Goal: Information Seeking & Learning: Learn about a topic

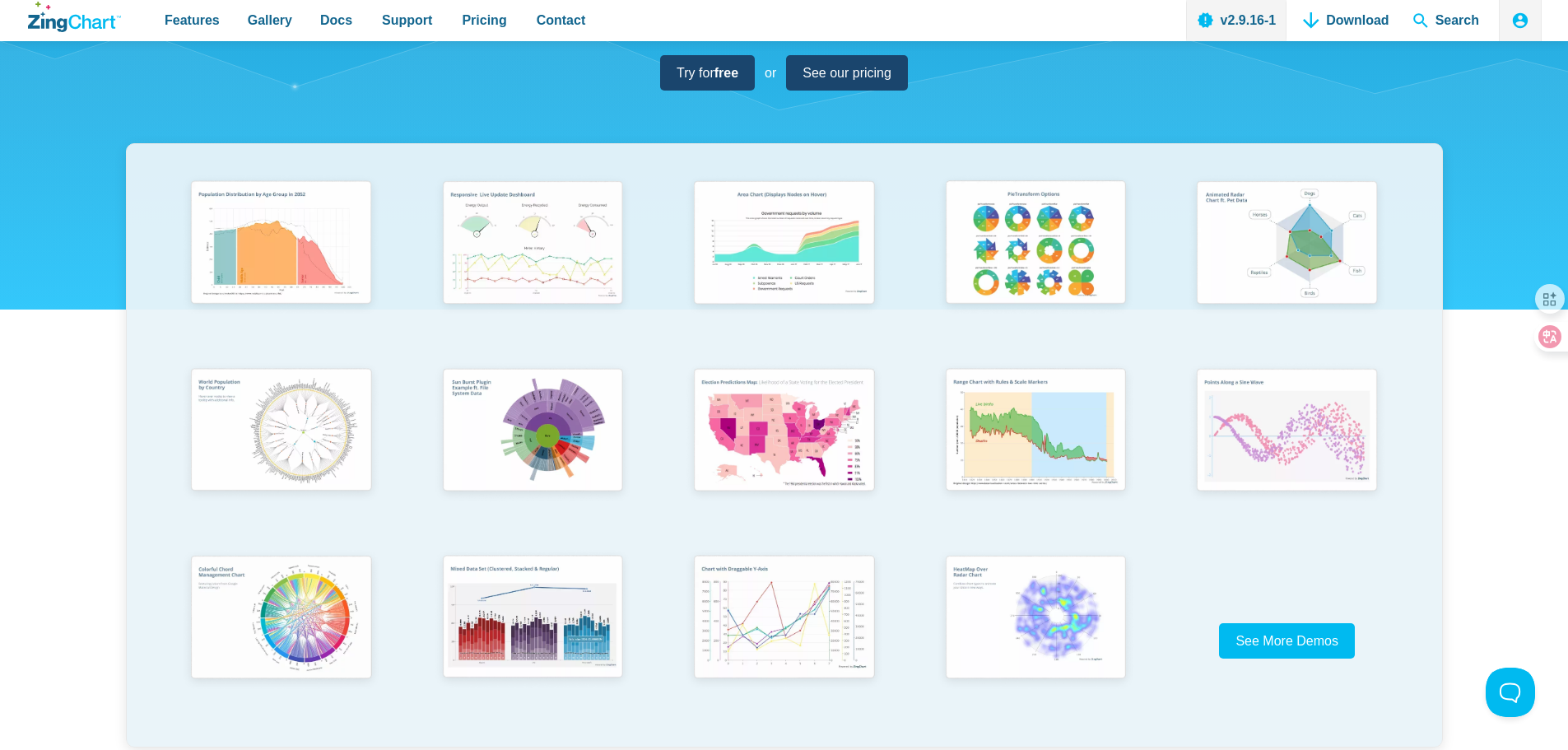
scroll to position [274, 0]
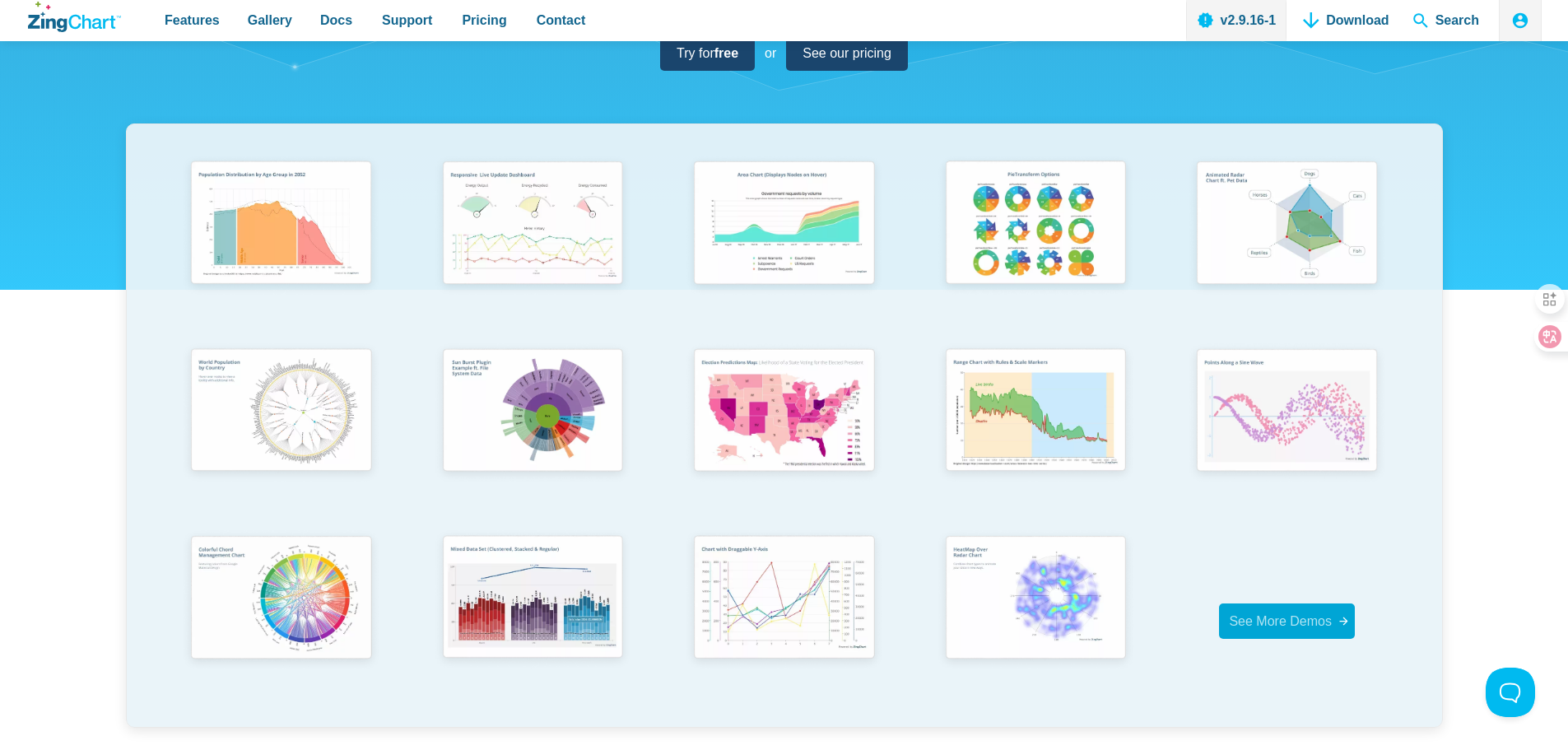
click at [1286, 614] on span "See More Demos" at bounding box center [1281, 621] width 103 height 14
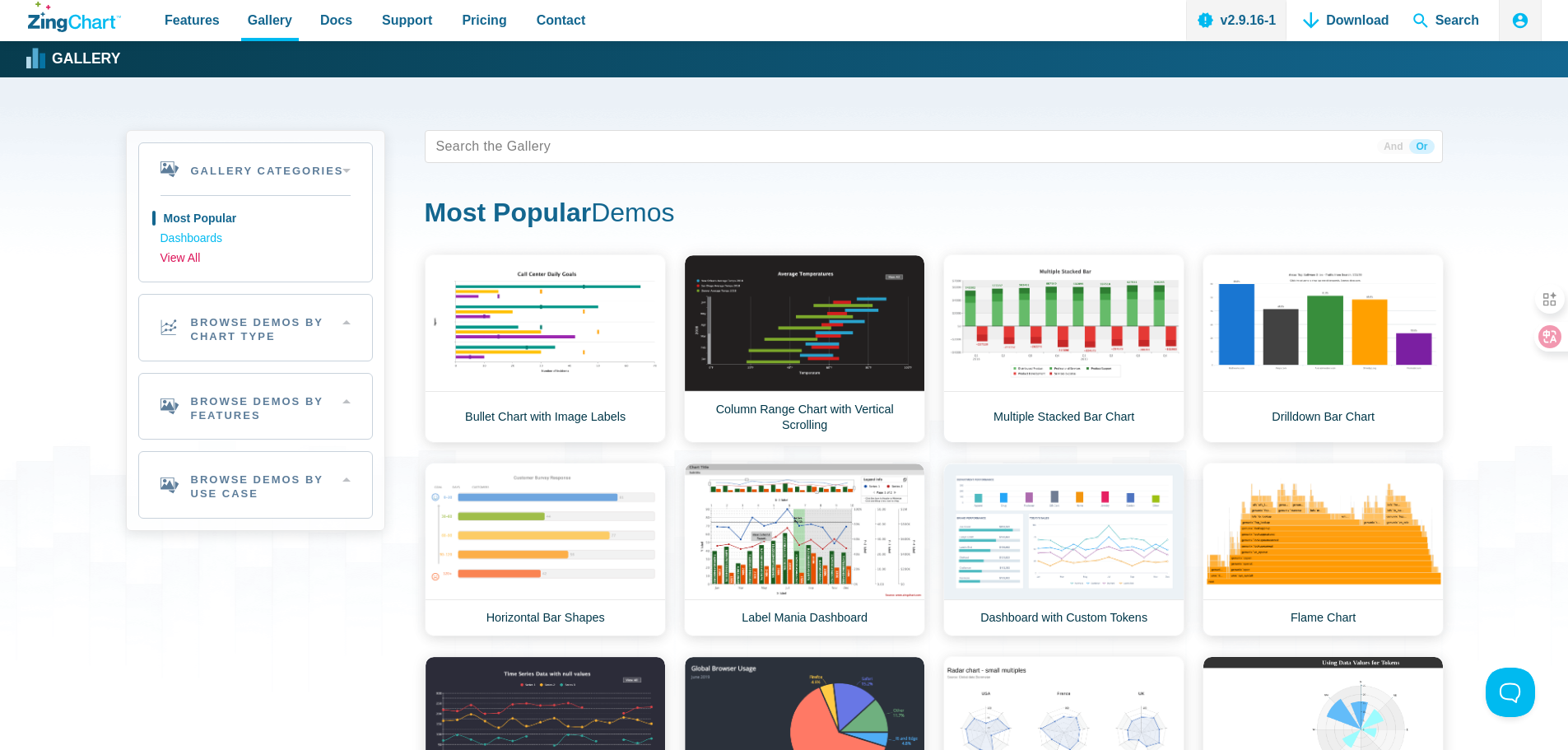
click at [181, 258] on link "View All" at bounding box center [255, 258] width 190 height 20
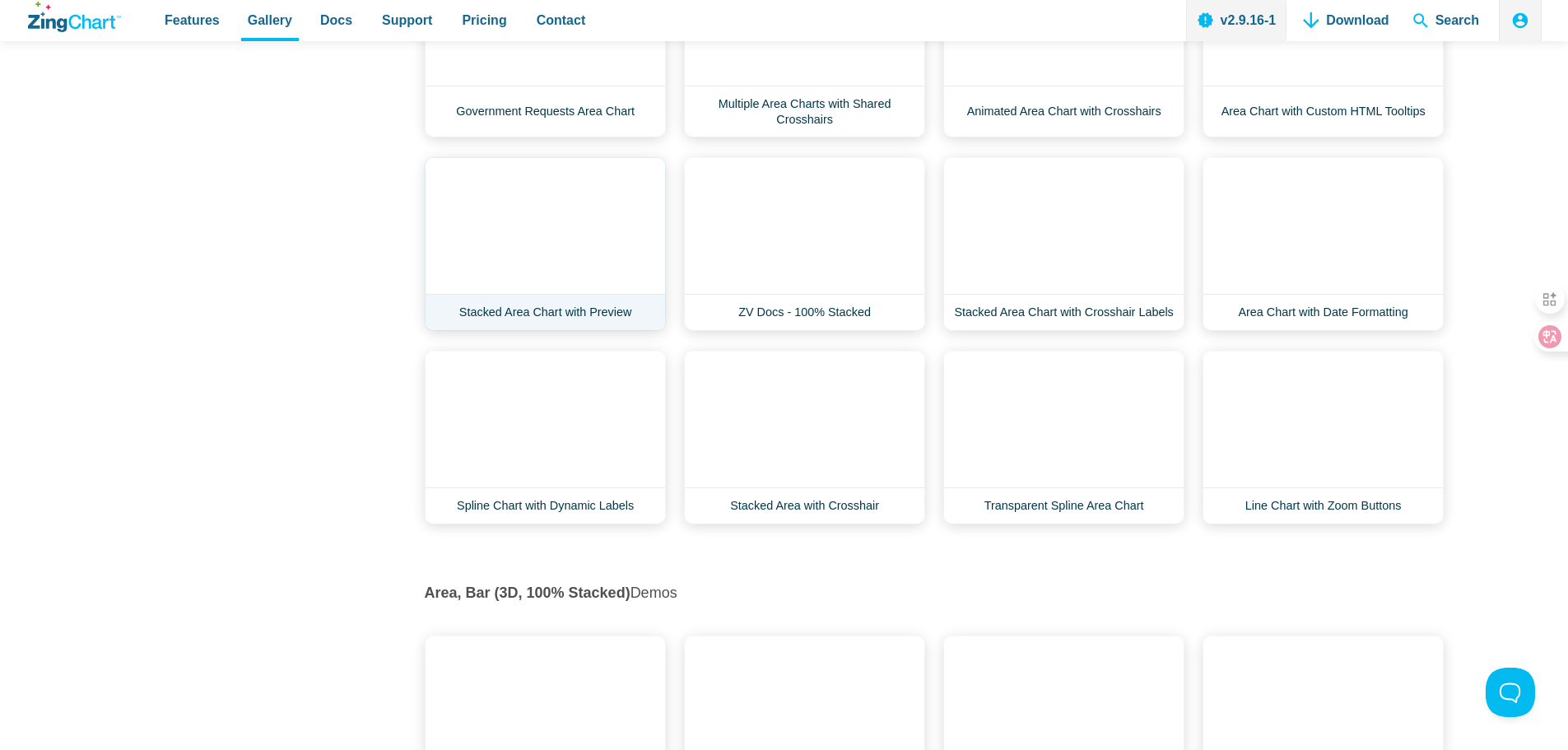
scroll to position [796, 0]
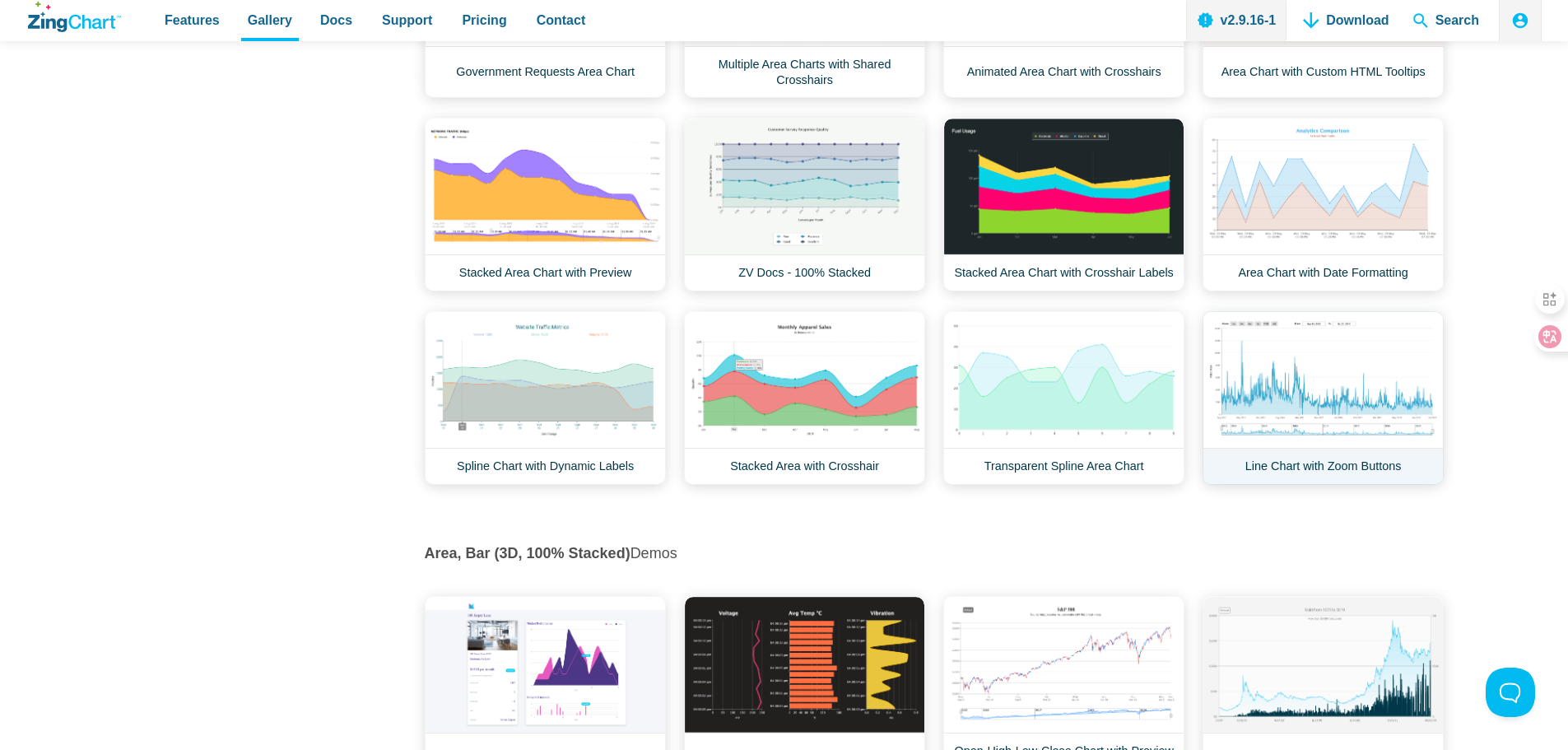
click at [1294, 427] on link "Line Chart with Zoom Buttons" at bounding box center [1323, 398] width 241 height 174
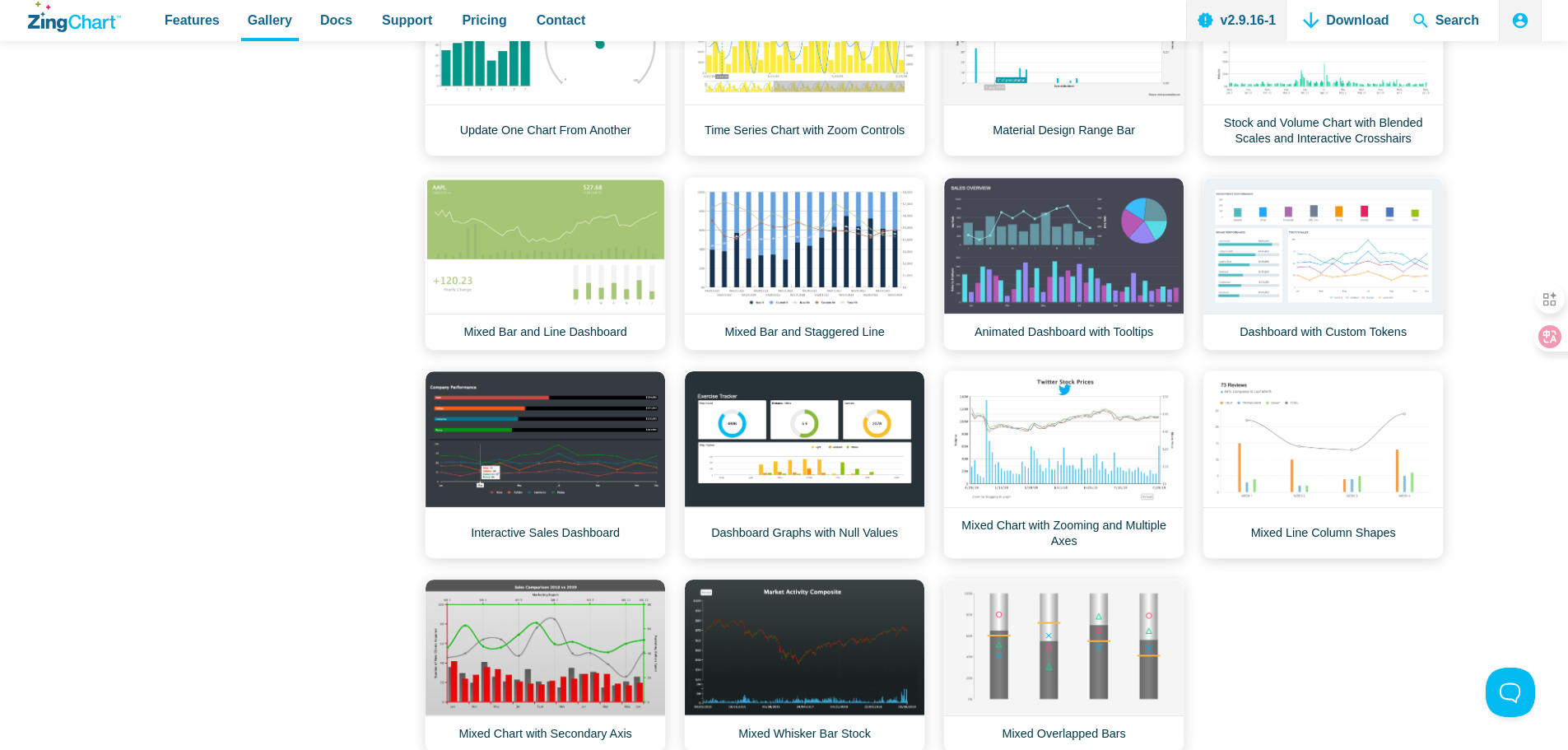
scroll to position [5845, 0]
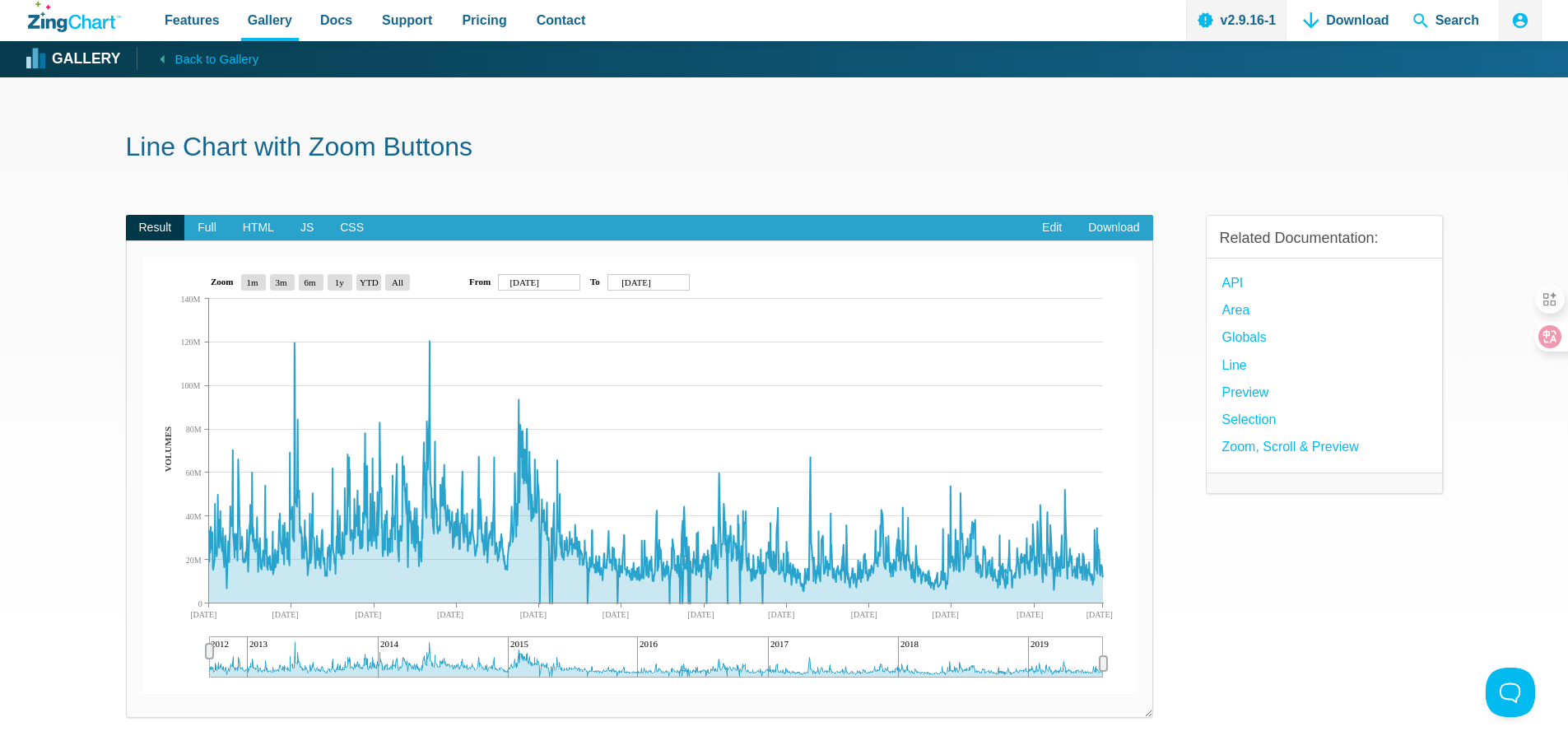
click at [544, 541] on img "App Content" at bounding box center [640, 476] width 993 height 436
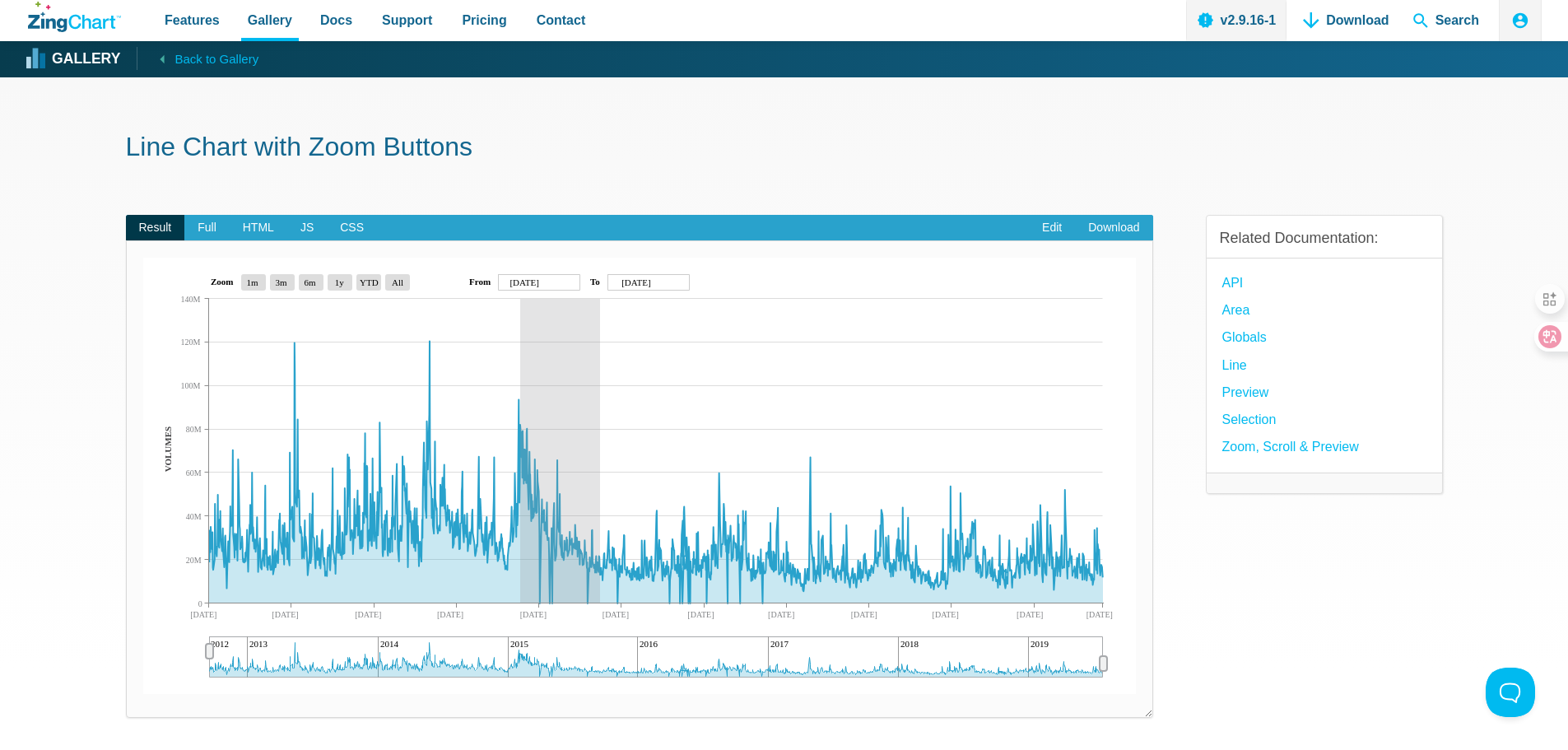
drag, startPoint x: 520, startPoint y: 550, endPoint x: 600, endPoint y: 543, distance: 80.3
click at [600, 543] on img "App Content" at bounding box center [640, 476] width 993 height 436
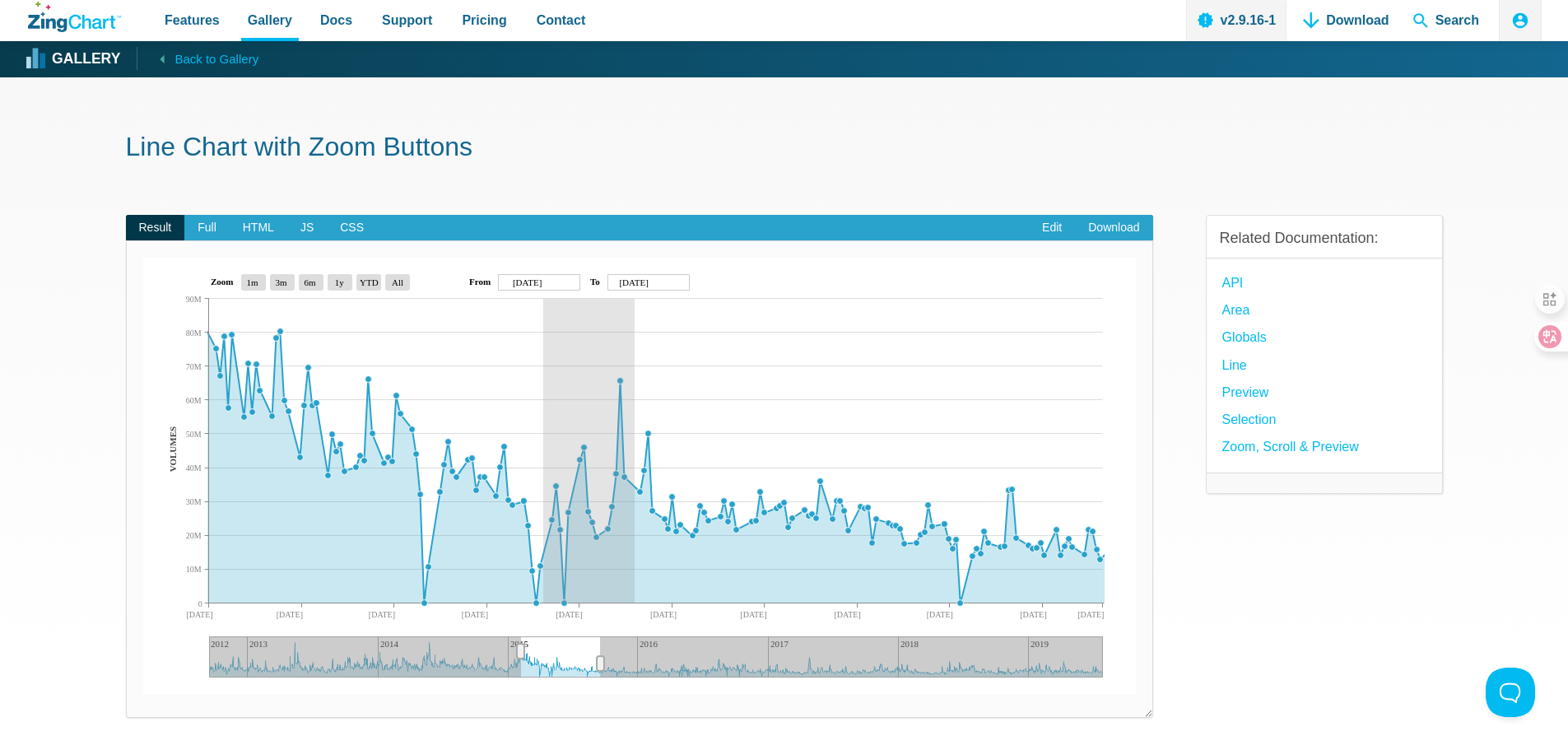
drag, startPoint x: 578, startPoint y: 518, endPoint x: 643, endPoint y: 540, distance: 68.6
click at [643, 540] on img "App Content" at bounding box center [640, 476] width 993 height 436
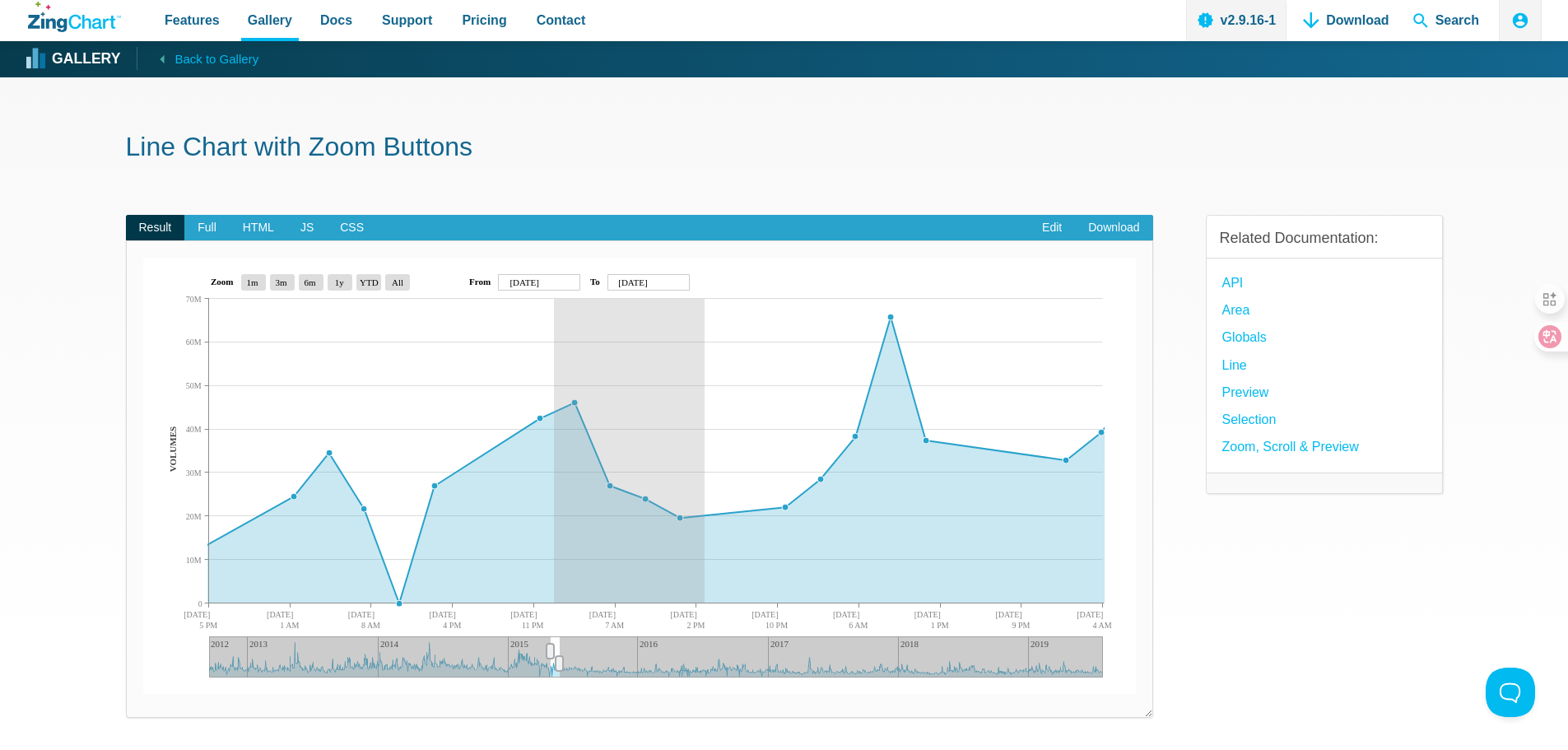
drag, startPoint x: 704, startPoint y: 536, endPoint x: 554, endPoint y: 487, distance: 157.8
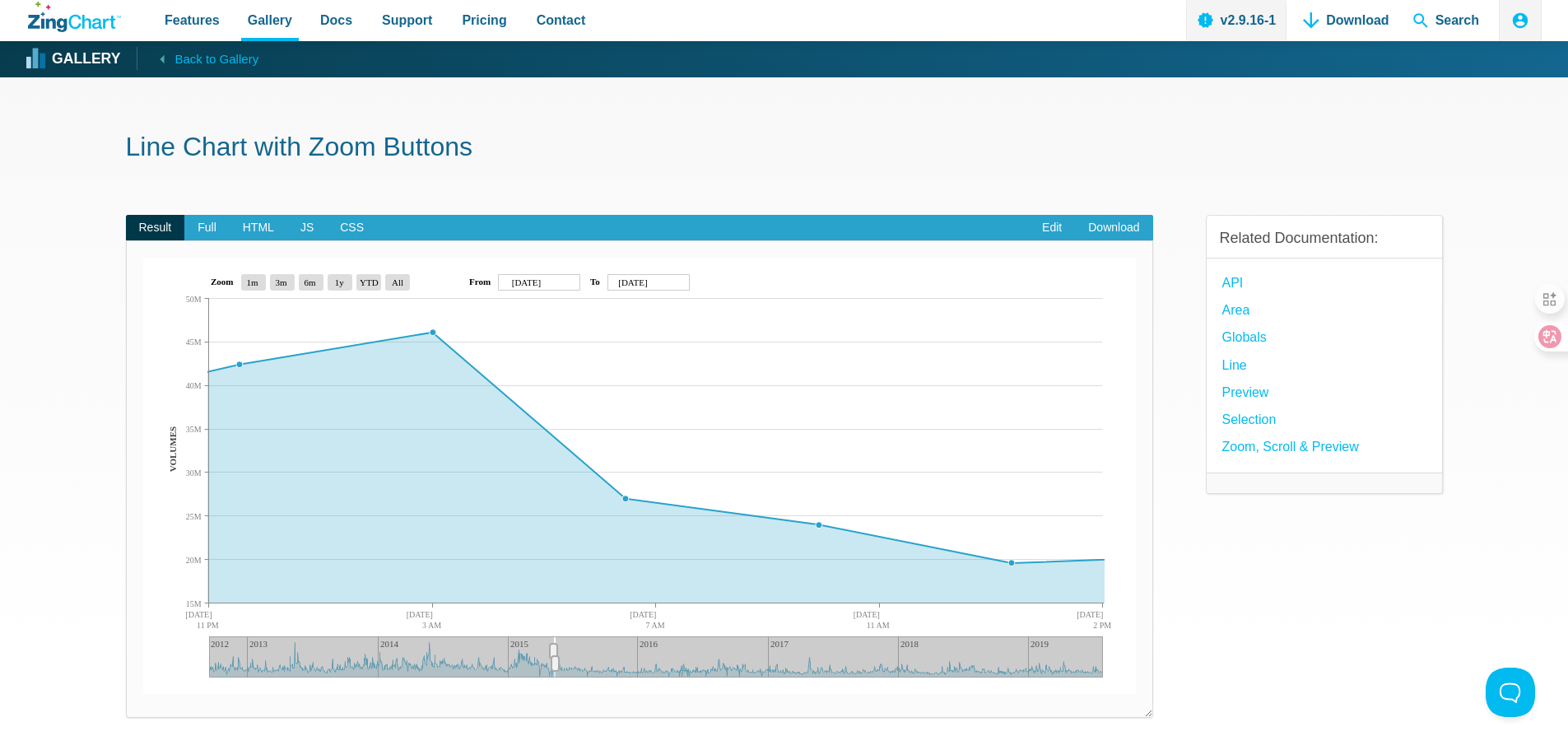
drag, startPoint x: 494, startPoint y: 477, endPoint x: 661, endPoint y: 534, distance: 176.5
click at [661, 534] on img "App Content" at bounding box center [640, 476] width 993 height 436
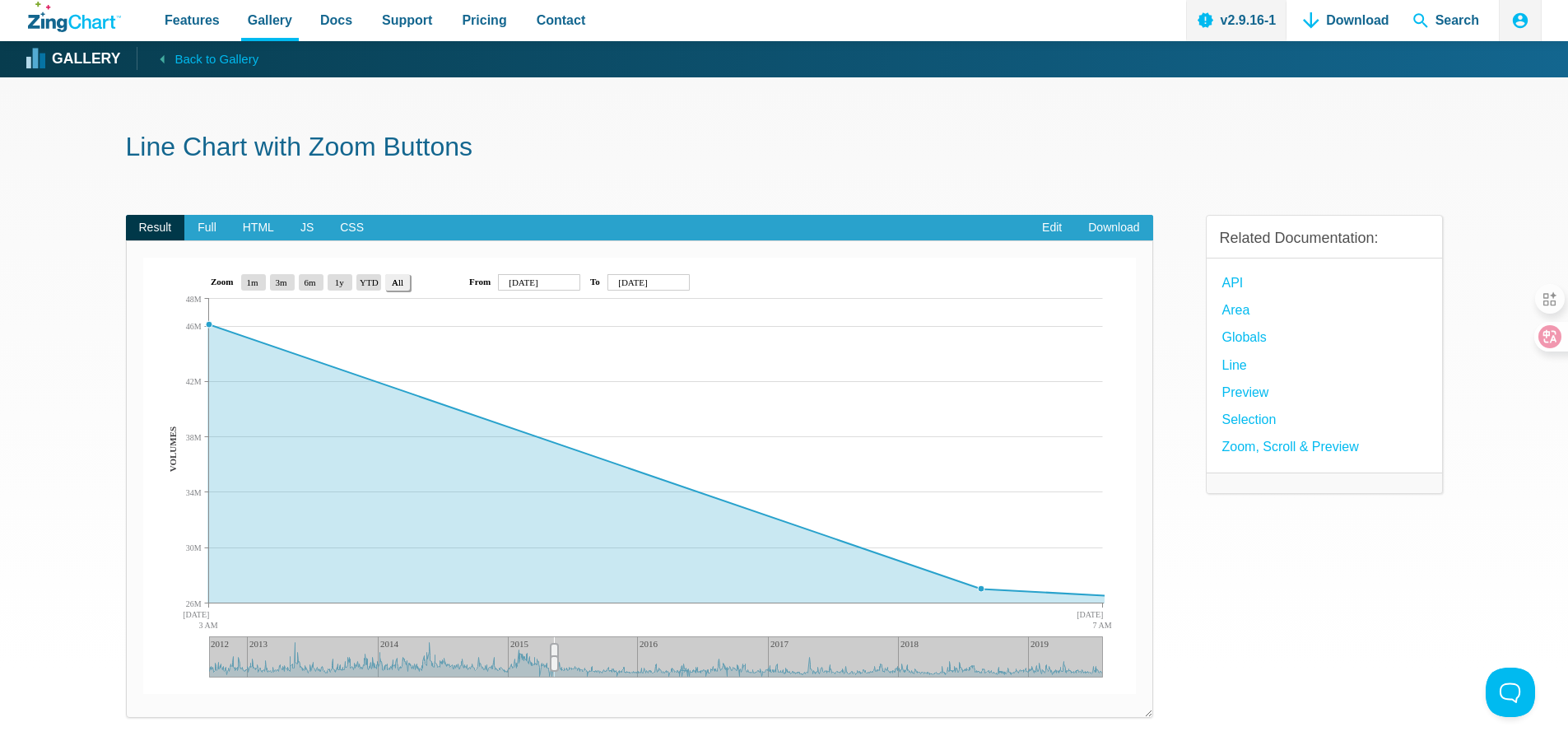
click at [144, 694] on area "All" at bounding box center [144, 694] width 0 height 0
